Goal: Navigation & Orientation: Find specific page/section

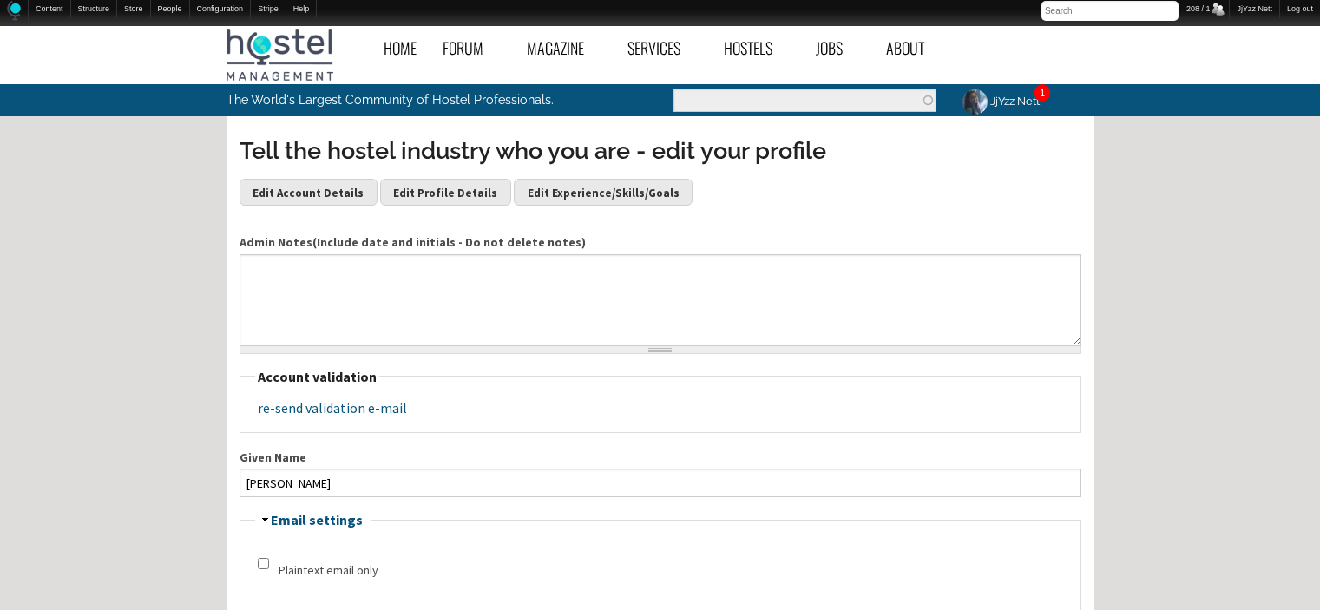
scroll to position [427, 0]
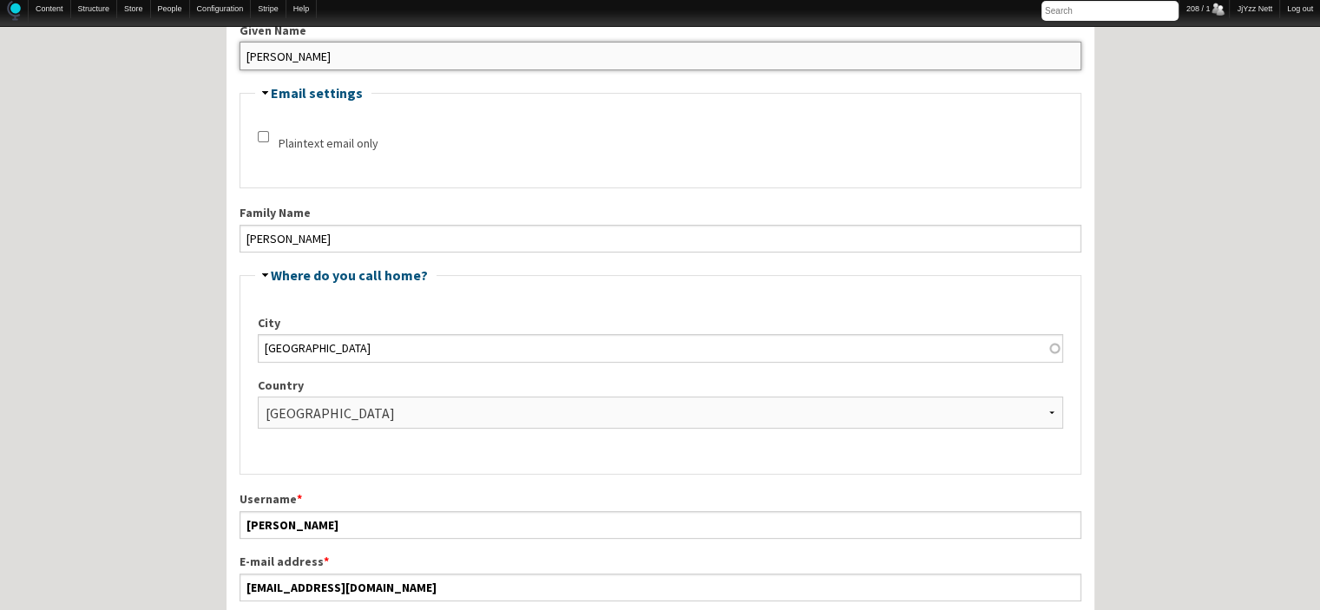
click at [285, 49] on input "[PERSON_NAME]" at bounding box center [661, 56] width 842 height 28
drag, startPoint x: 285, startPoint y: 49, endPoint x: 198, endPoint y: 58, distance: 87.2
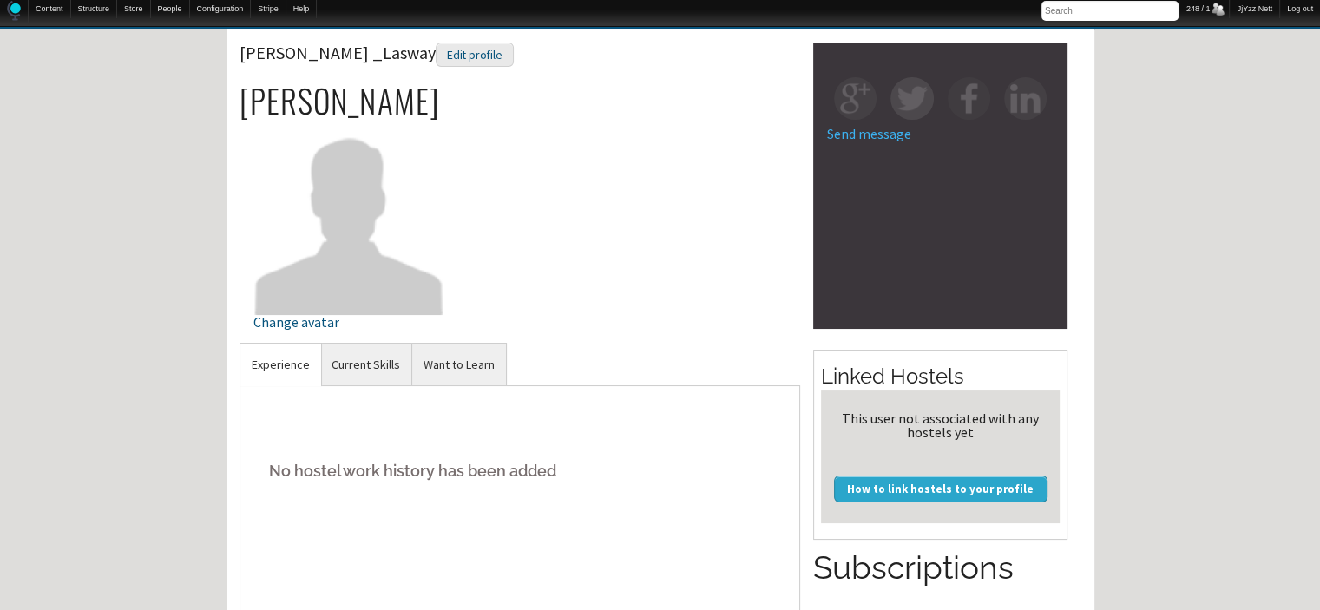
scroll to position [104, 0]
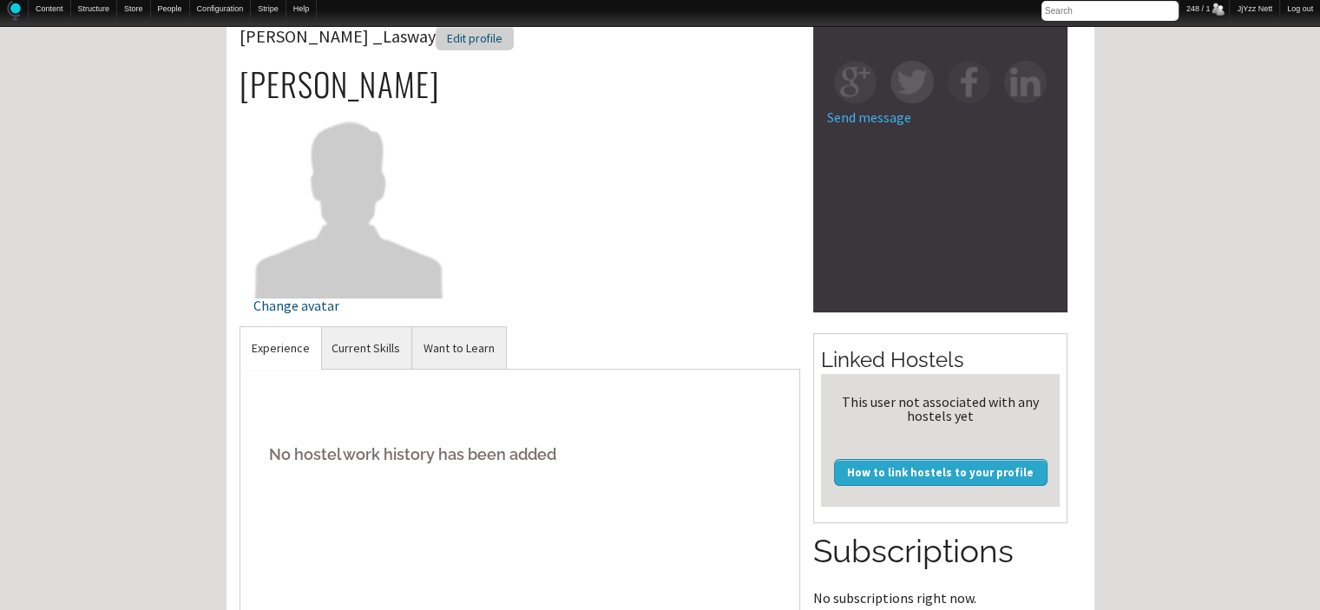
click at [436, 31] on div "Edit profile" at bounding box center [475, 38] width 78 height 25
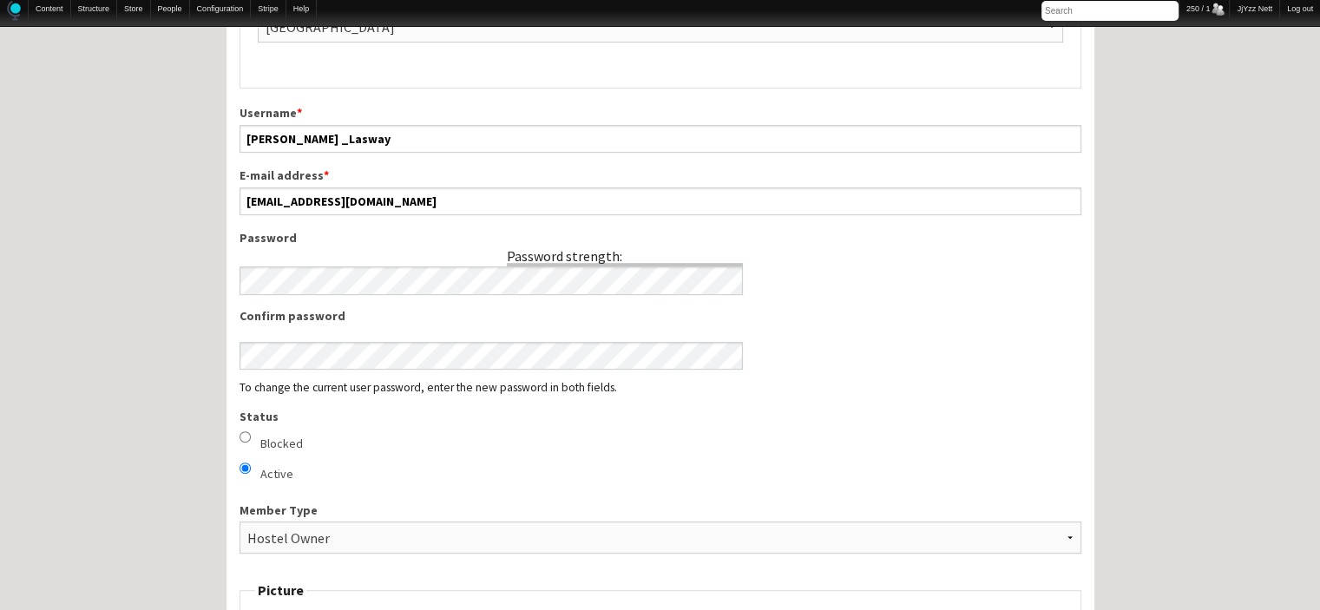
scroll to position [764, 0]
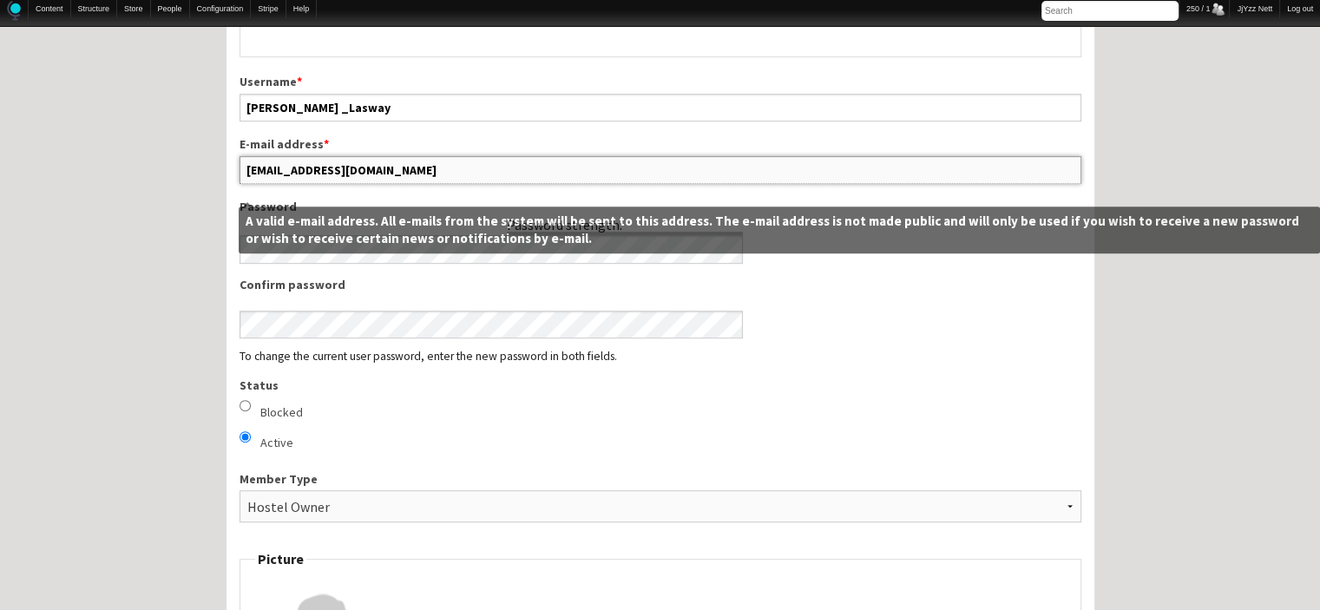
drag, startPoint x: 391, startPoint y: 164, endPoint x: 174, endPoint y: 179, distance: 218.3
